Goal: Navigation & Orientation: Find specific page/section

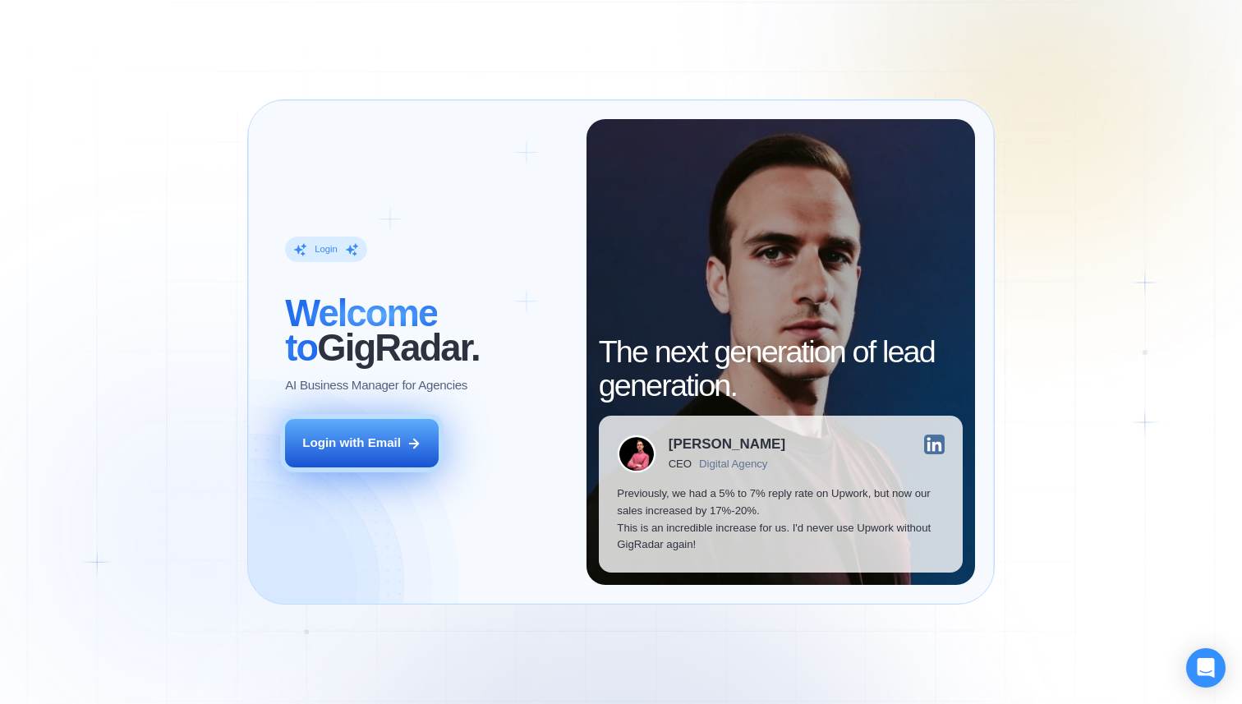
click at [300, 447] on button "Login with Email" at bounding box center [362, 443] width 154 height 48
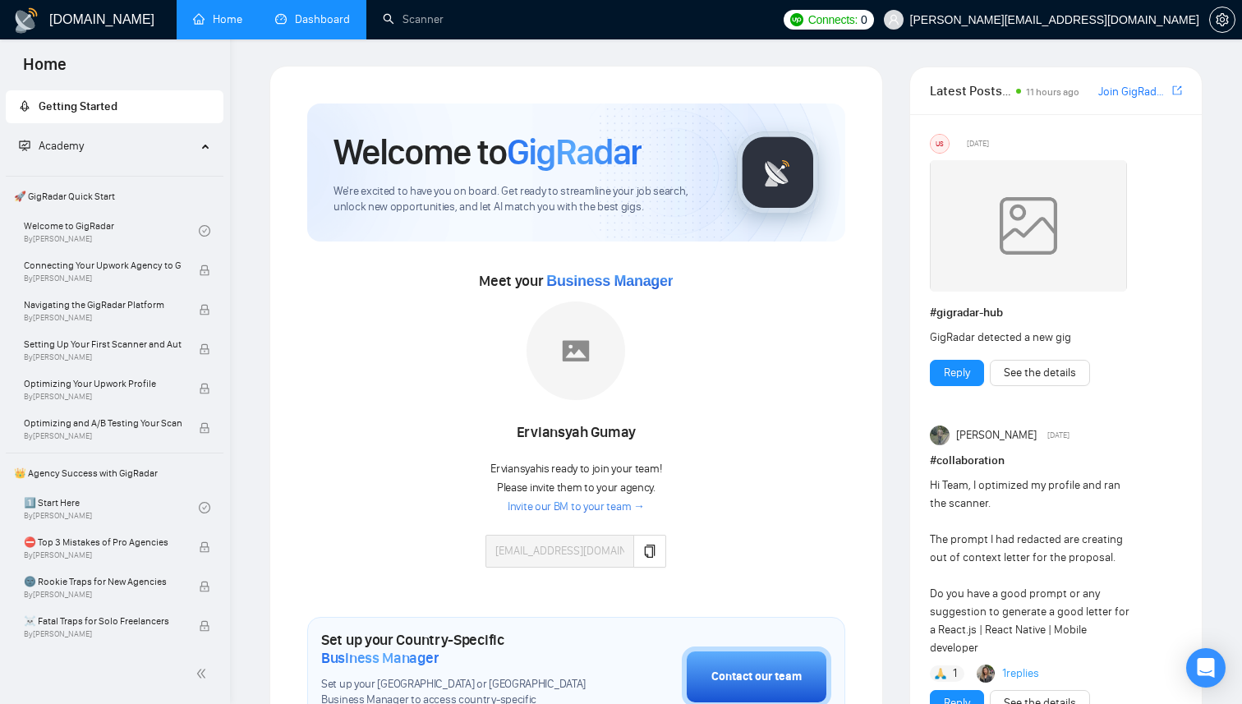
click at [327, 24] on link "Dashboard" at bounding box center [312, 19] width 75 height 14
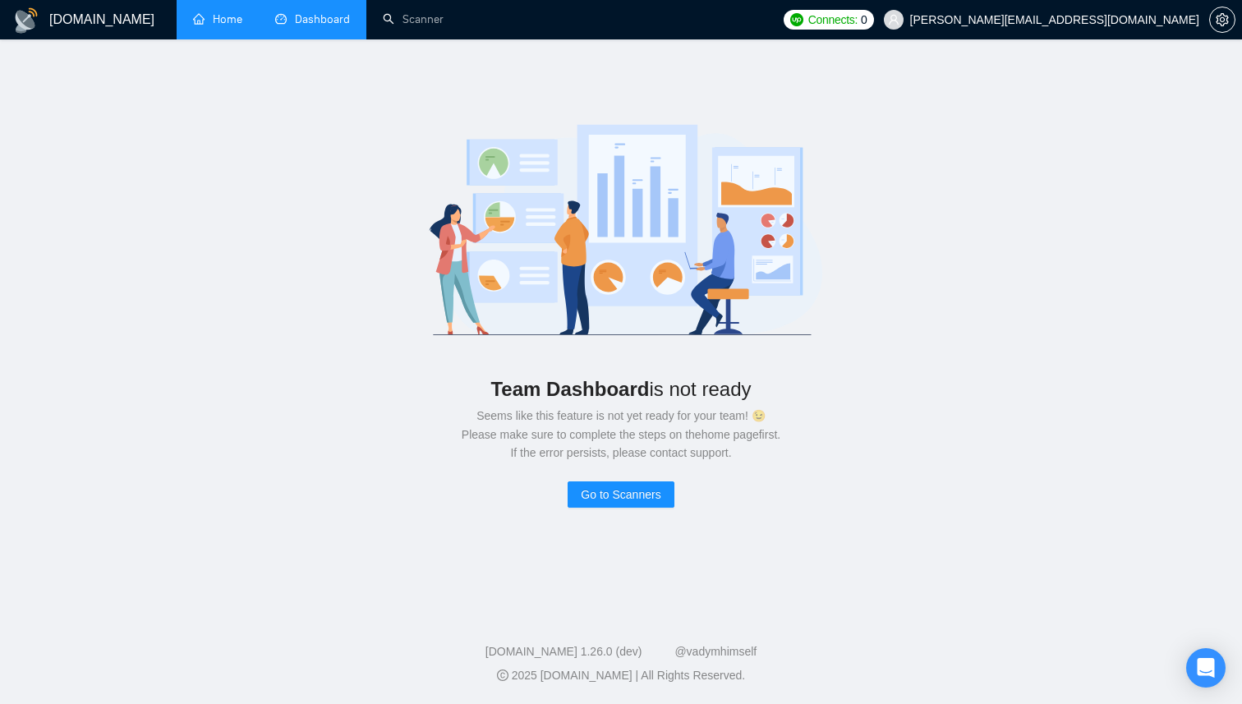
click at [232, 14] on link "Home" at bounding box center [217, 19] width 49 height 14
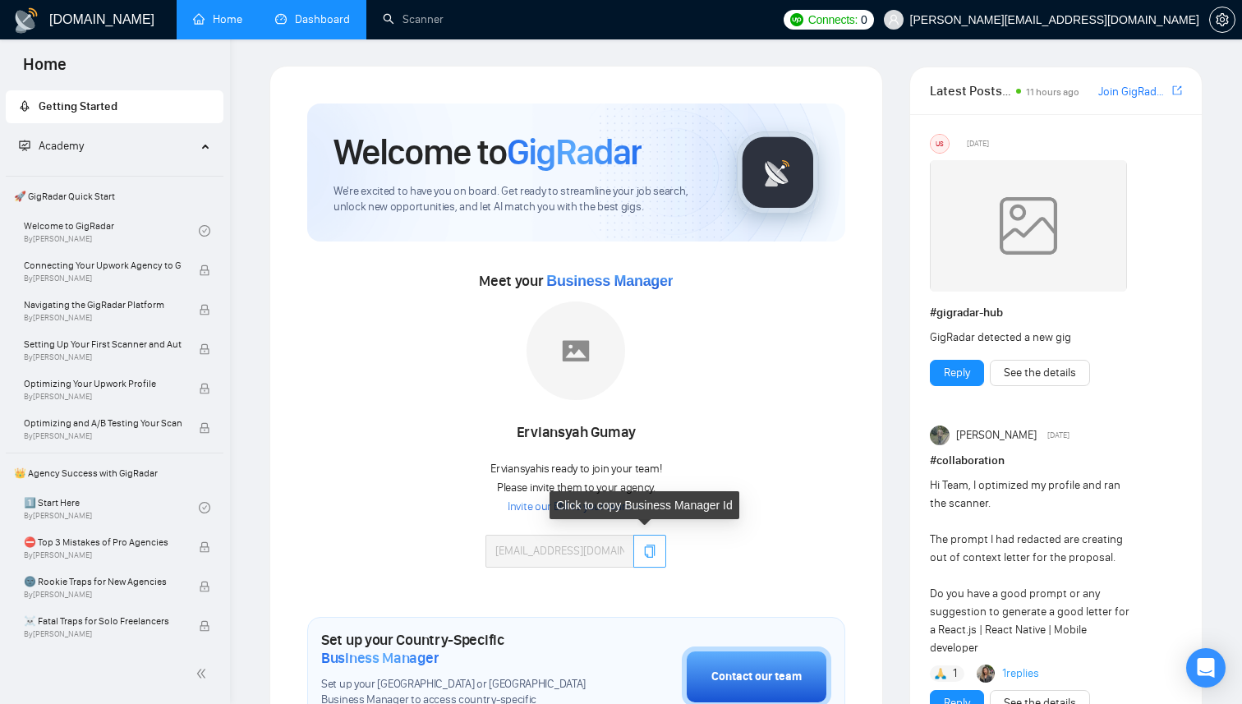
click at [650, 549] on icon "copy" at bounding box center [649, 551] width 13 height 13
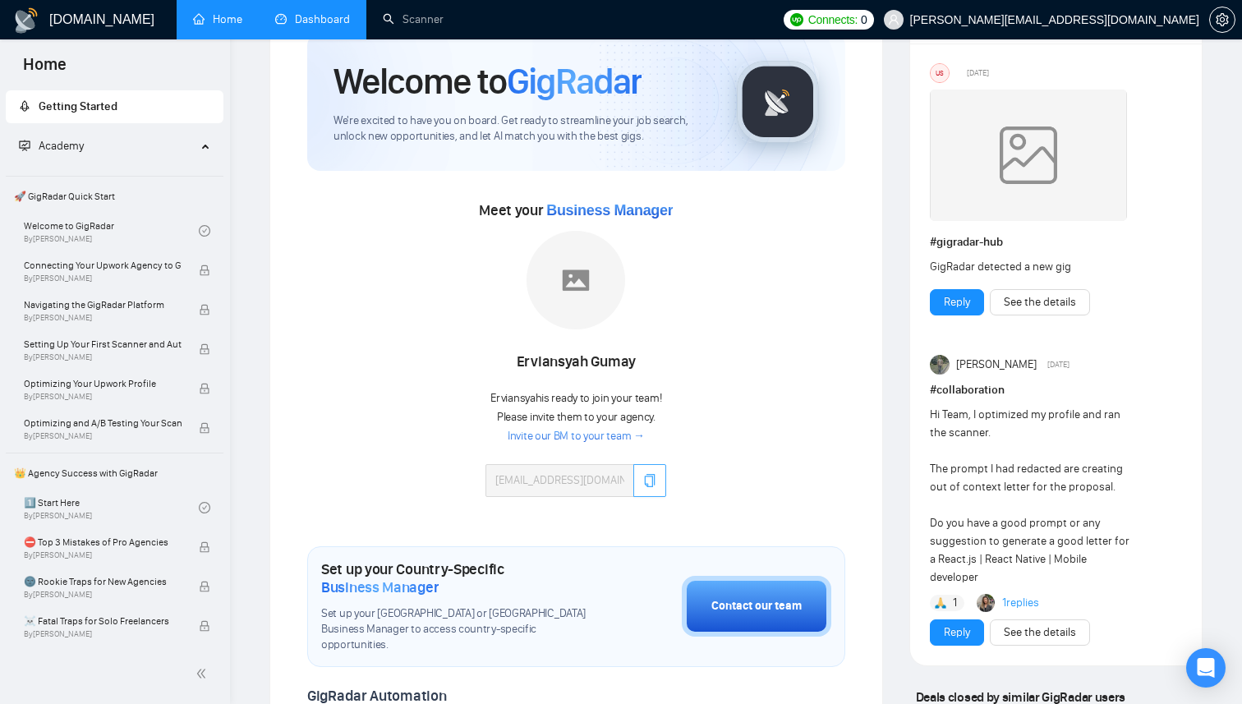
scroll to position [79, 0]
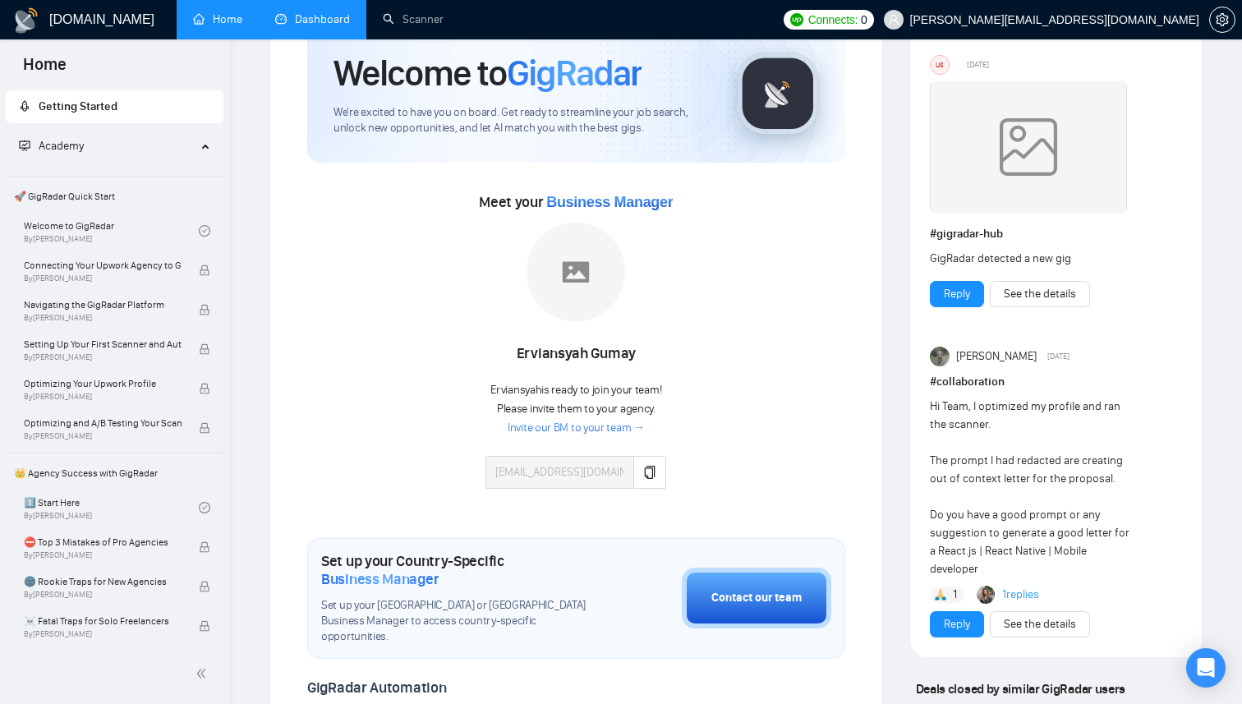
click at [559, 429] on link "Invite our BM to your team →" at bounding box center [576, 429] width 137 height 16
